Goal: Check status

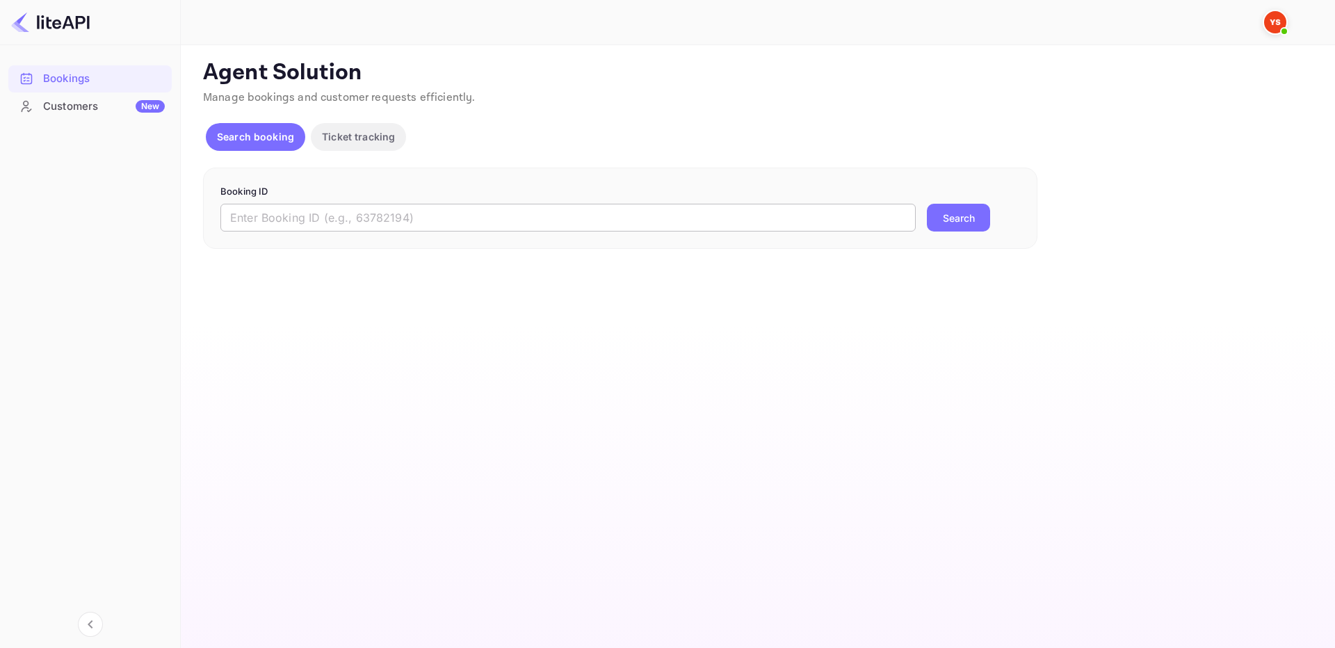
click at [563, 223] on input "text" at bounding box center [568, 218] width 696 height 28
click at [699, 219] on input "text" at bounding box center [568, 218] width 696 height 28
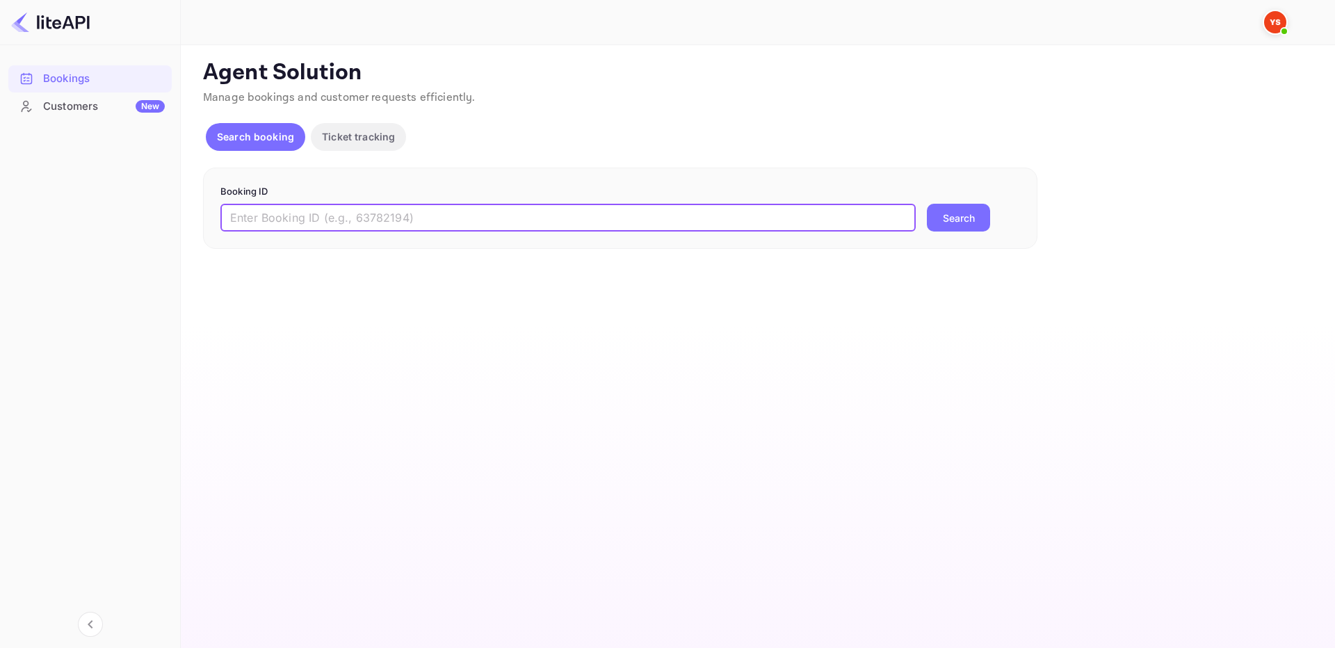
paste input "9185726"
type input "9185726"
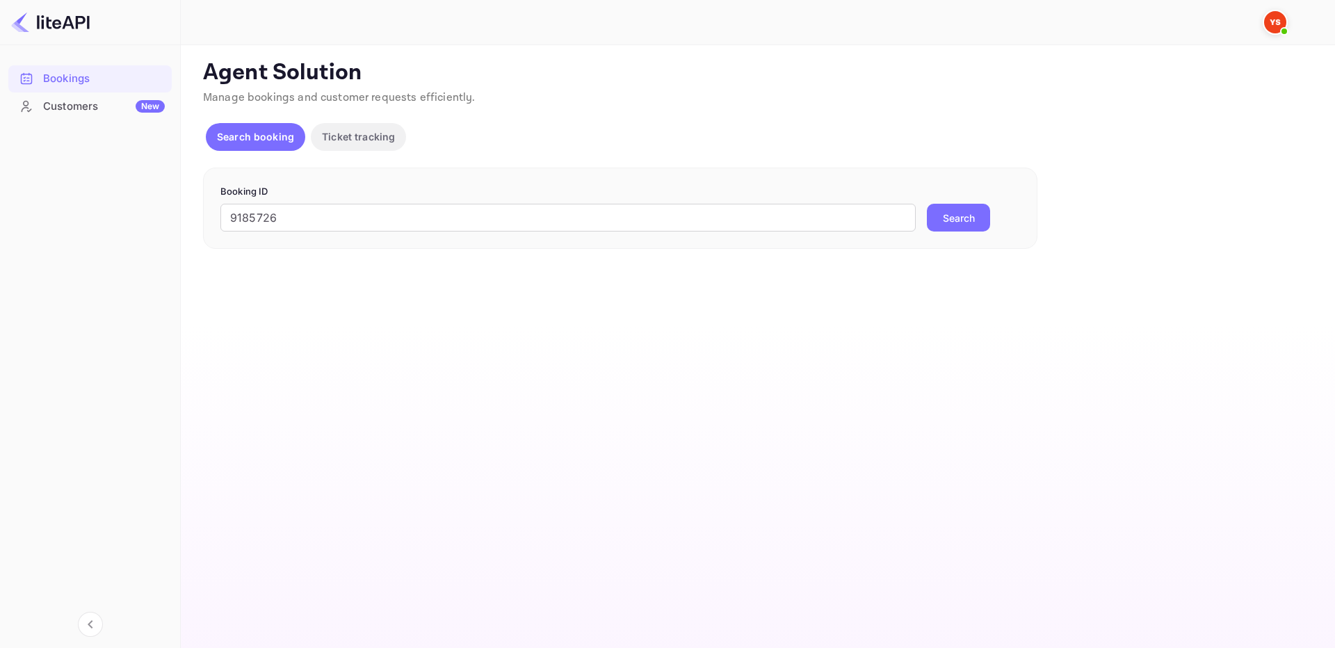
click at [939, 220] on button "Search" at bounding box center [958, 218] width 63 height 28
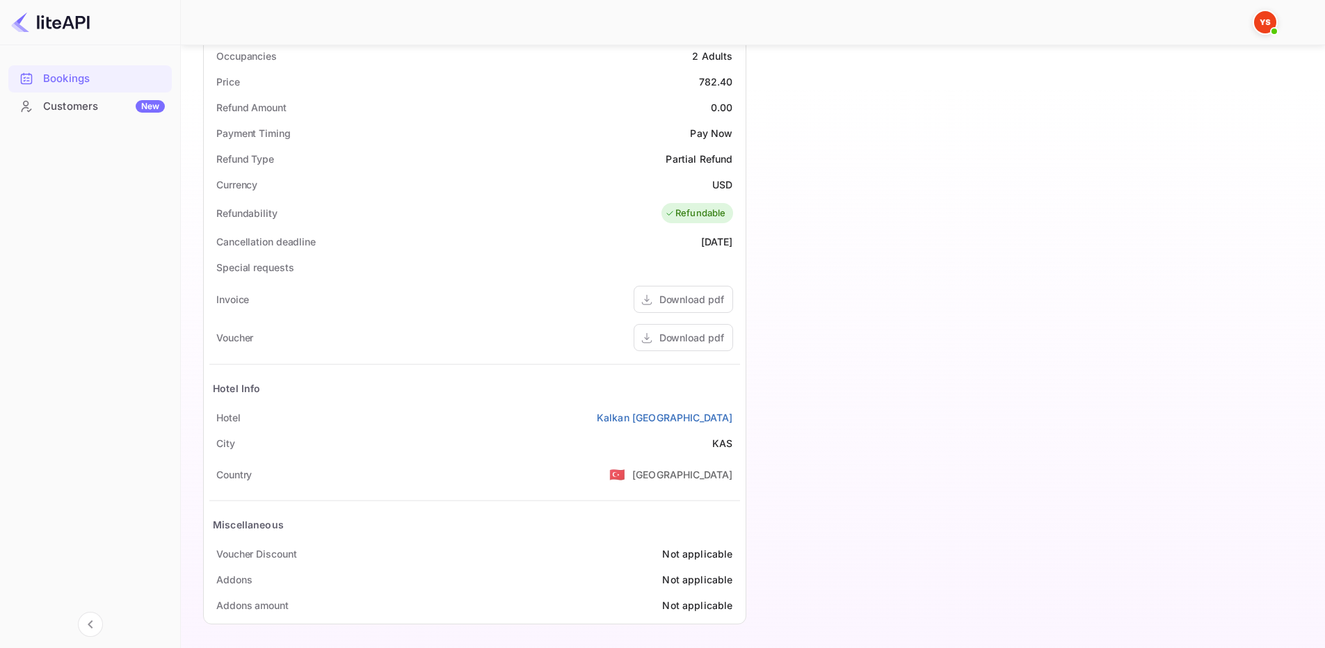
scroll to position [447, 0]
click at [650, 332] on icon at bounding box center [647, 335] width 14 height 15
